Goal: Task Accomplishment & Management: Manage account settings

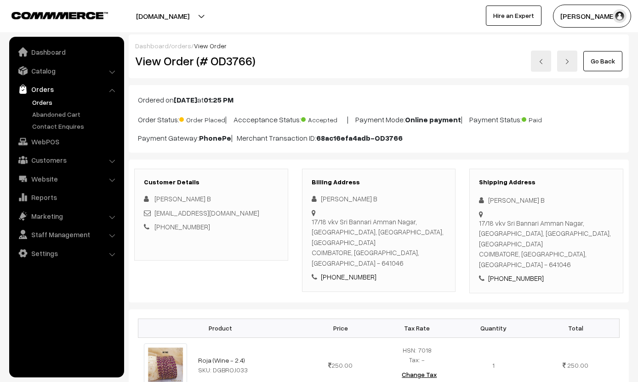
click at [615, 52] on link "Go Back" at bounding box center [602, 61] width 39 height 20
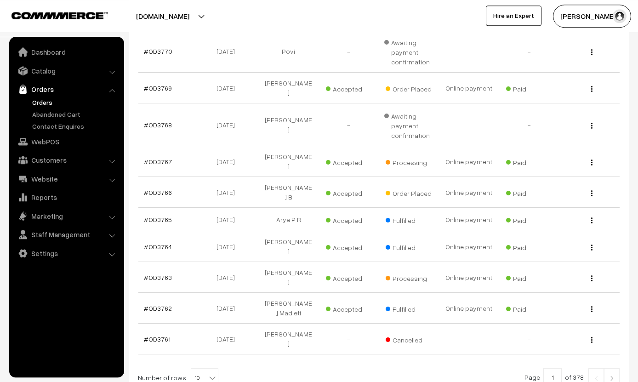
scroll to position [201, 0]
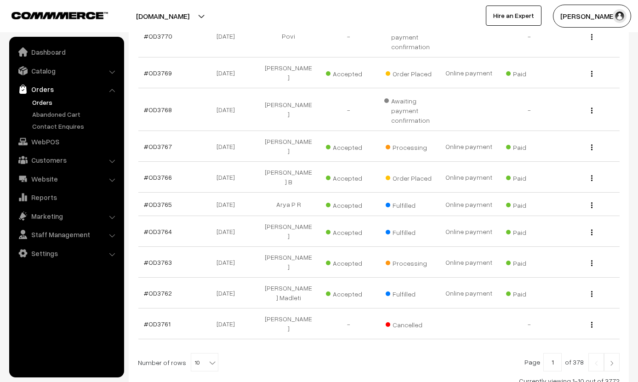
click at [209, 353] on span "10" at bounding box center [204, 362] width 27 height 18
click at [212, 358] on b at bounding box center [212, 362] width 9 height 9
click at [213, 358] on b at bounding box center [212, 362] width 9 height 9
select select "100"
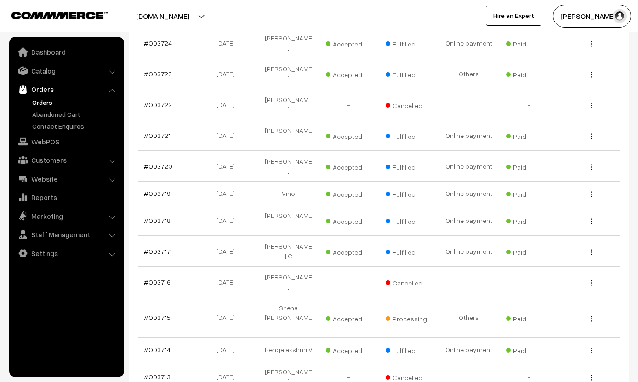
scroll to position [1650, 0]
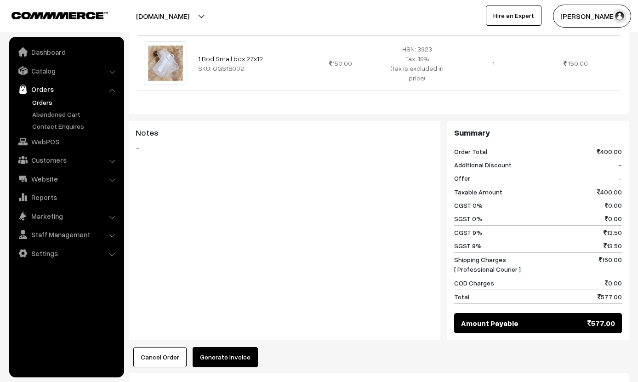
scroll to position [359, 0]
